Goal: Navigation & Orientation: Find specific page/section

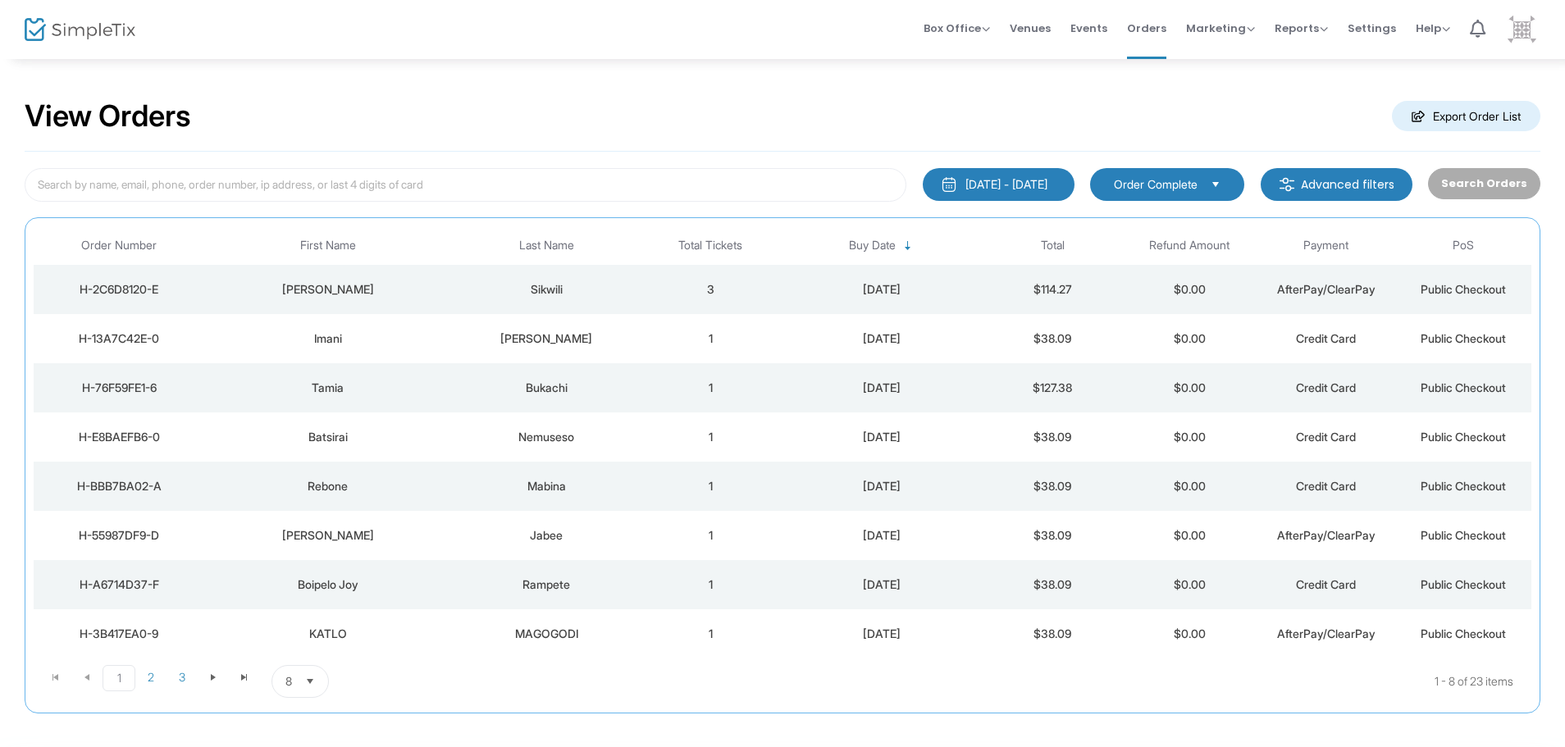
click at [1519, 33] on img at bounding box center [1522, 30] width 34 height 34
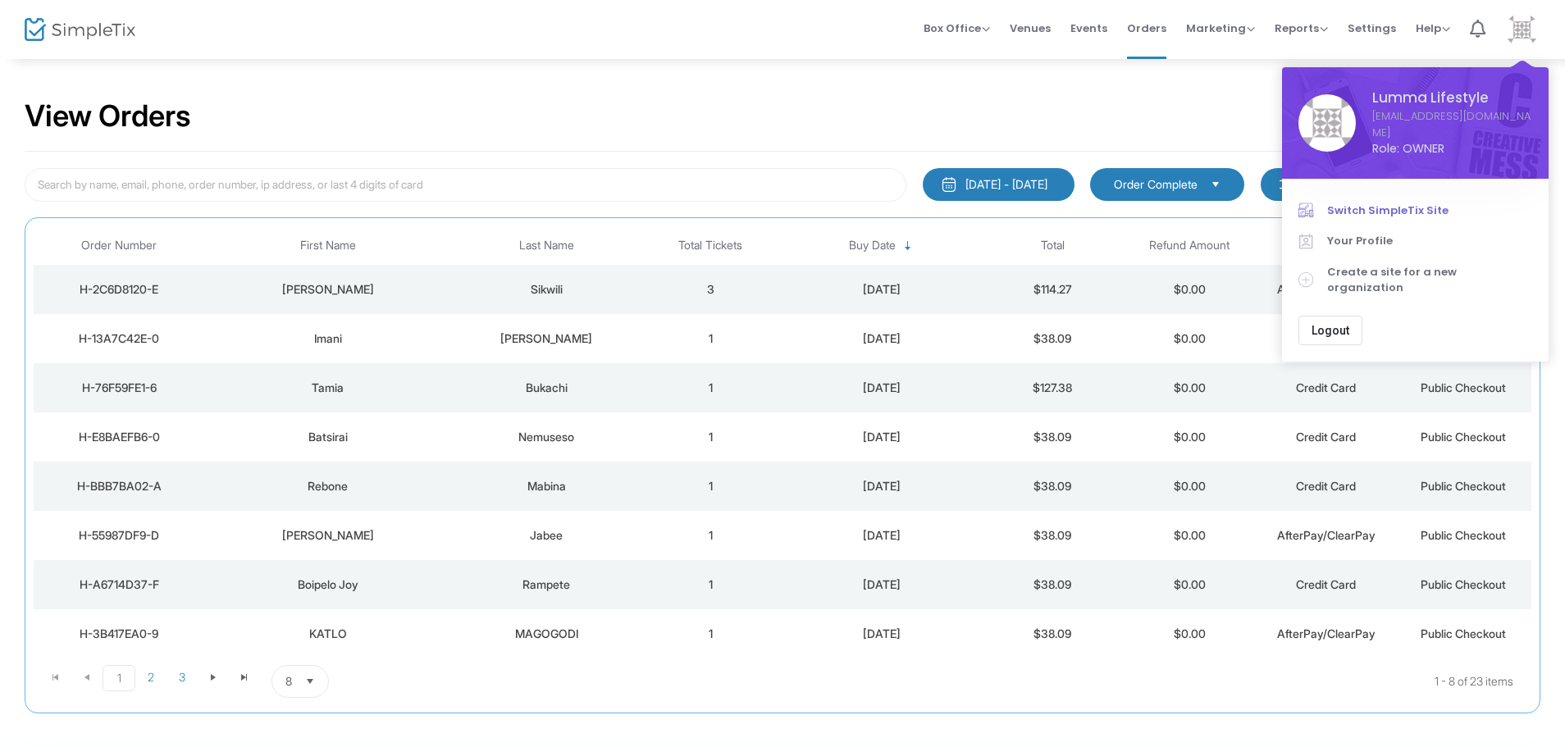
click at [1405, 198] on link "Switch SimpleTix Site" at bounding box center [1415, 210] width 234 height 31
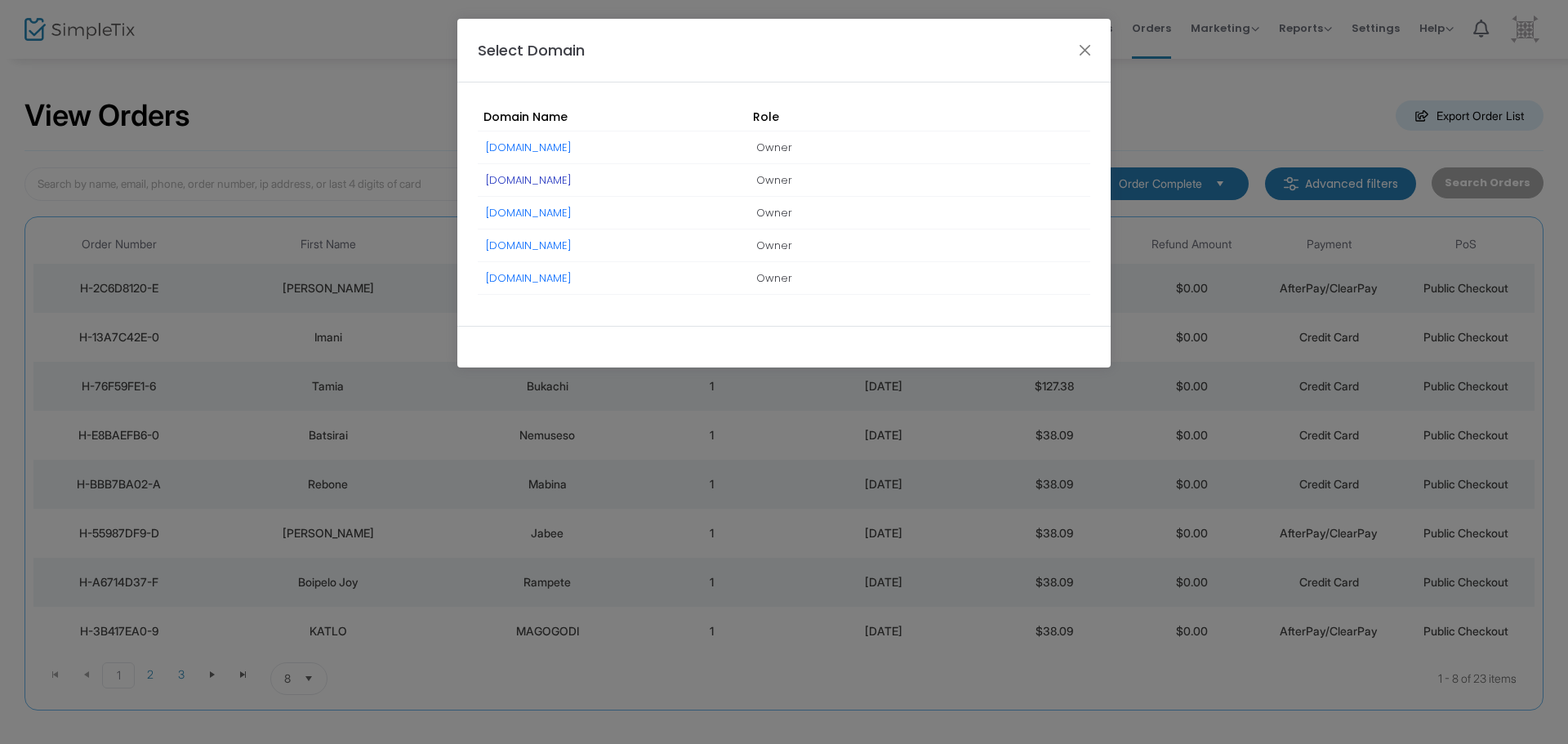
click at [572, 180] on link "[DOMAIN_NAME]" at bounding box center [529, 180] width 86 height 16
